Goal: Task Accomplishment & Management: Use online tool/utility

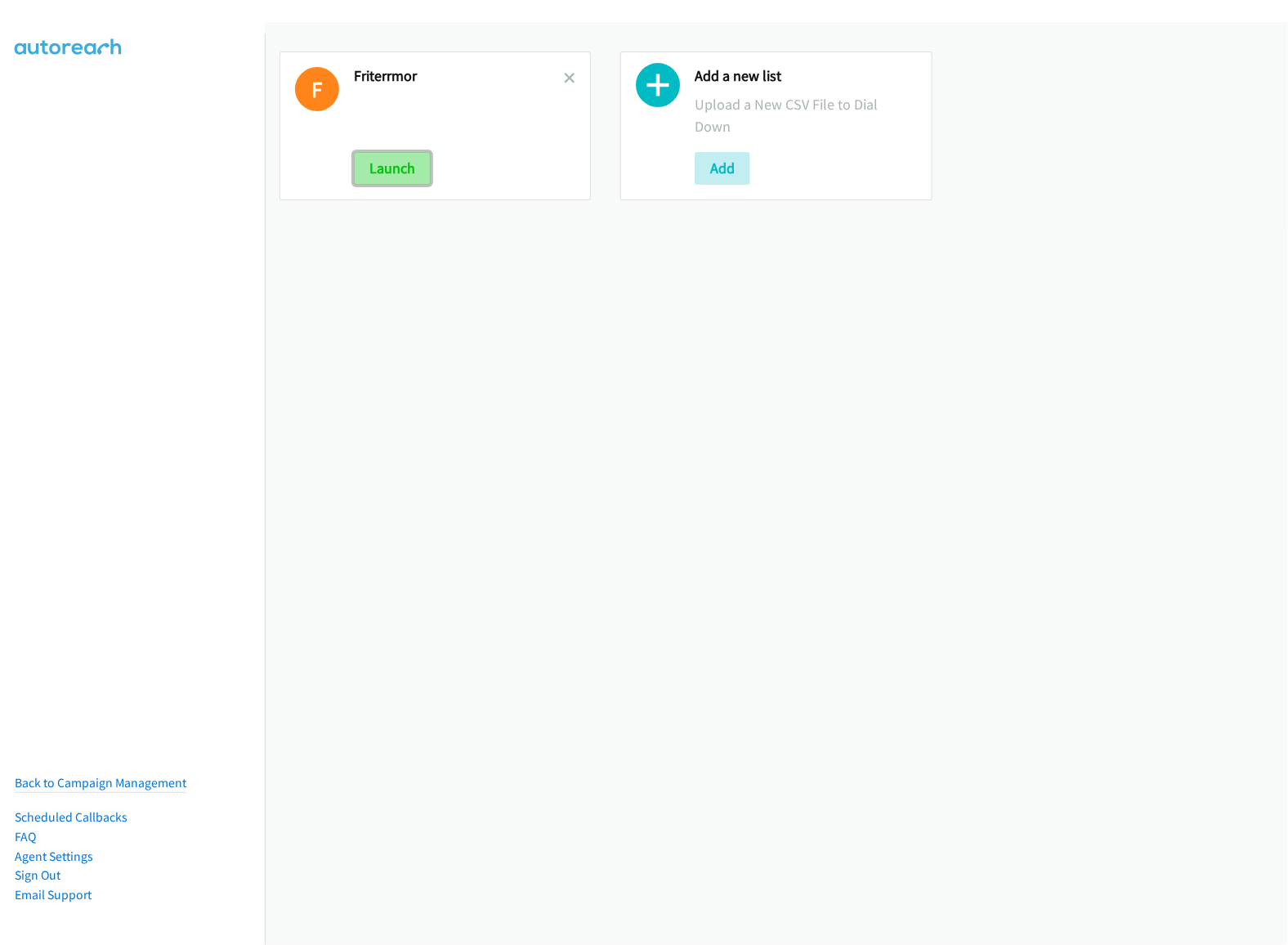
click at [404, 182] on button "Launch" at bounding box center [392, 168] width 77 height 32
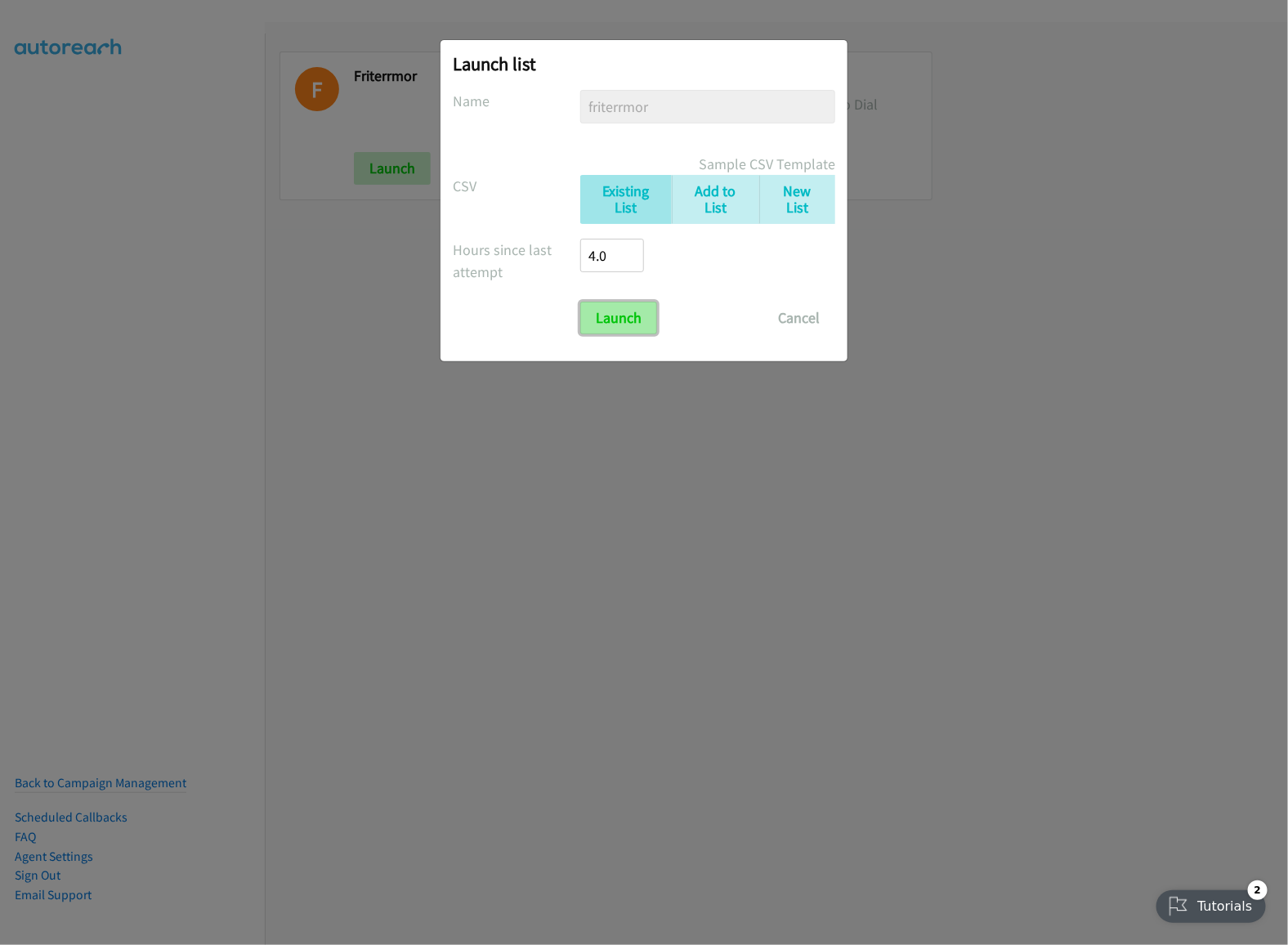
click at [640, 316] on input "Launch" at bounding box center [618, 317] width 77 height 32
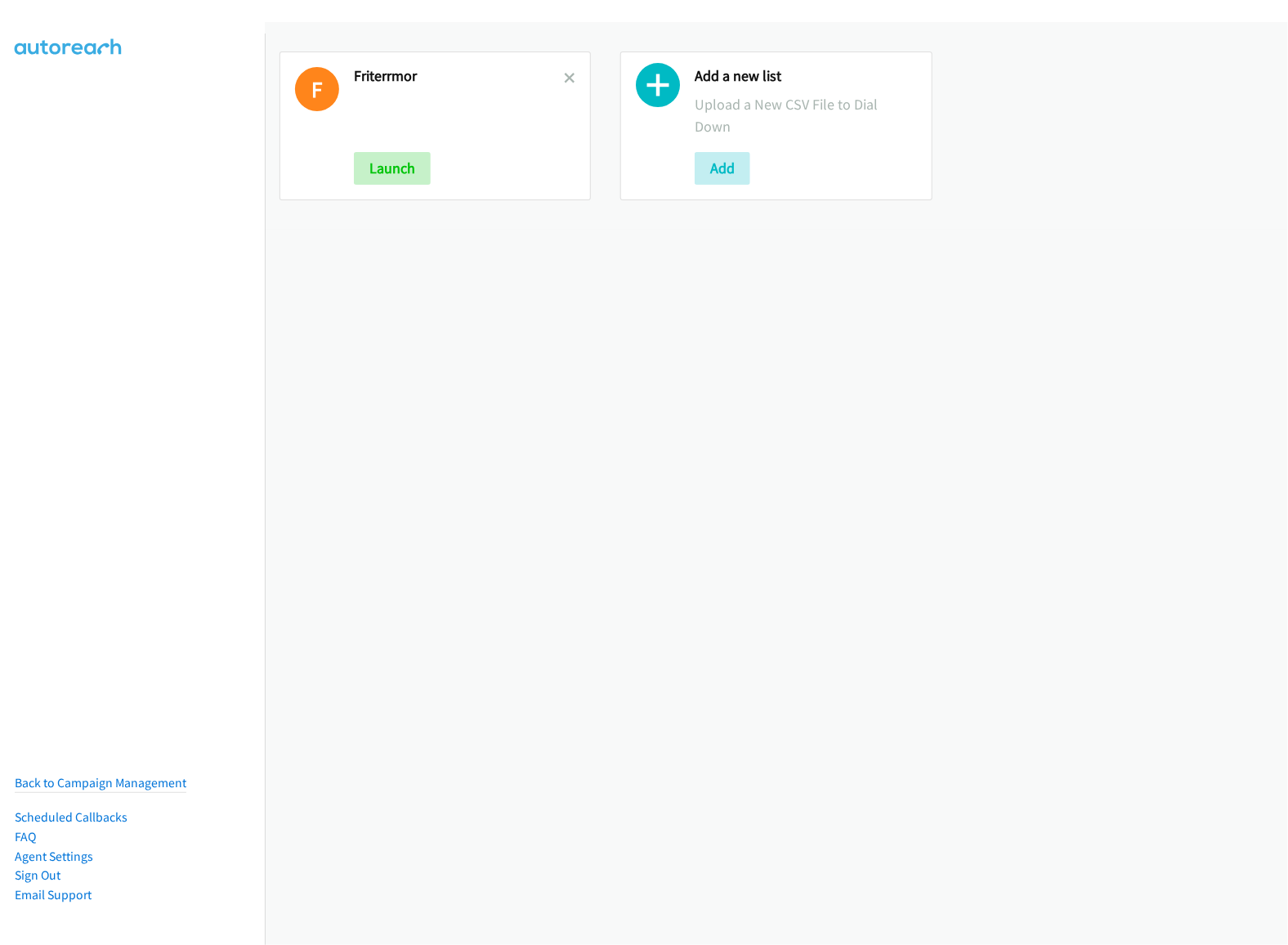
click at [434, 160] on div "Launch" at bounding box center [459, 168] width 210 height 32
click at [413, 158] on button "Launch" at bounding box center [392, 168] width 77 height 32
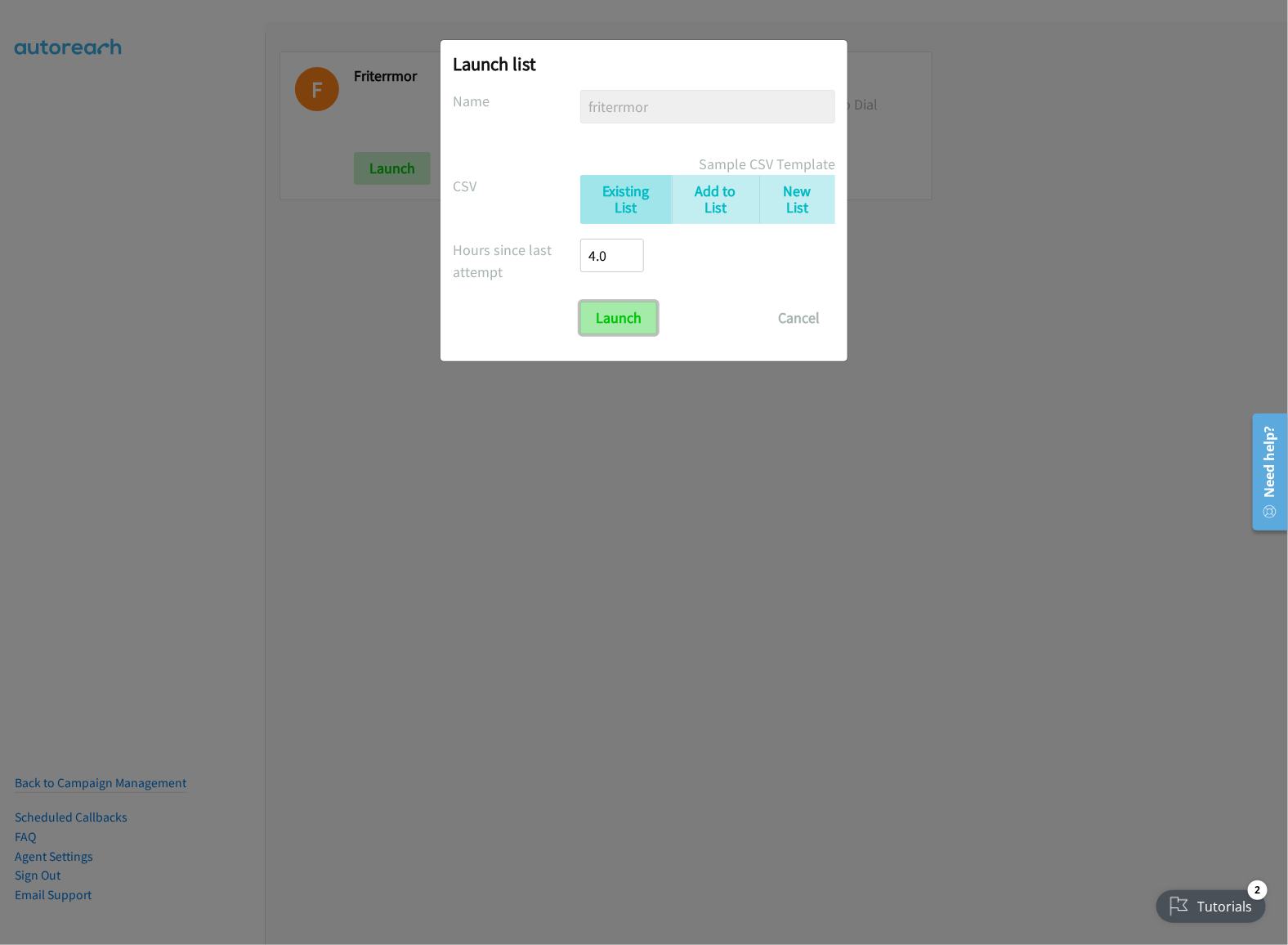
click at [643, 312] on input "Launch" at bounding box center [618, 317] width 77 height 32
